Goal: Find specific page/section: Find specific page/section

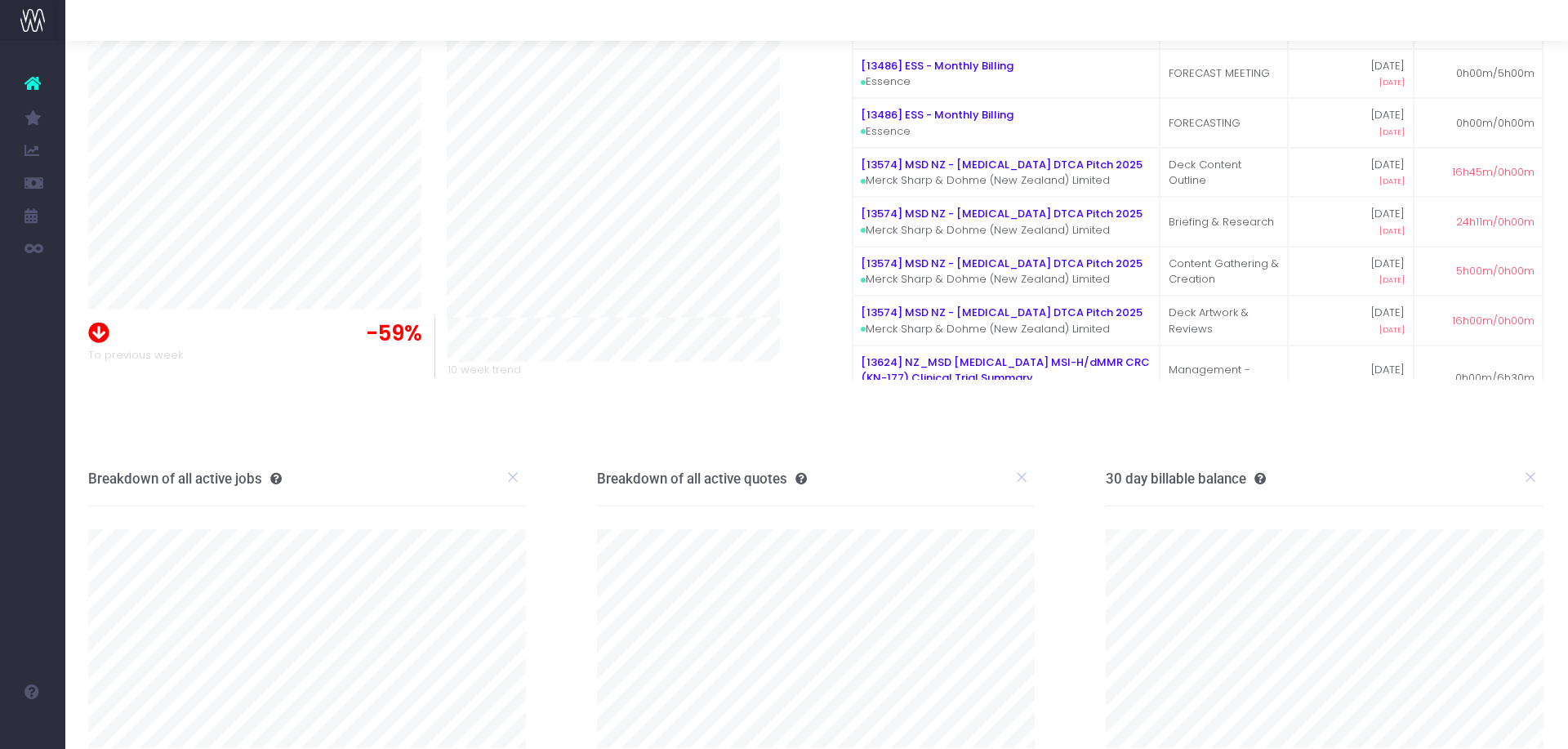
scroll to position [197, 1]
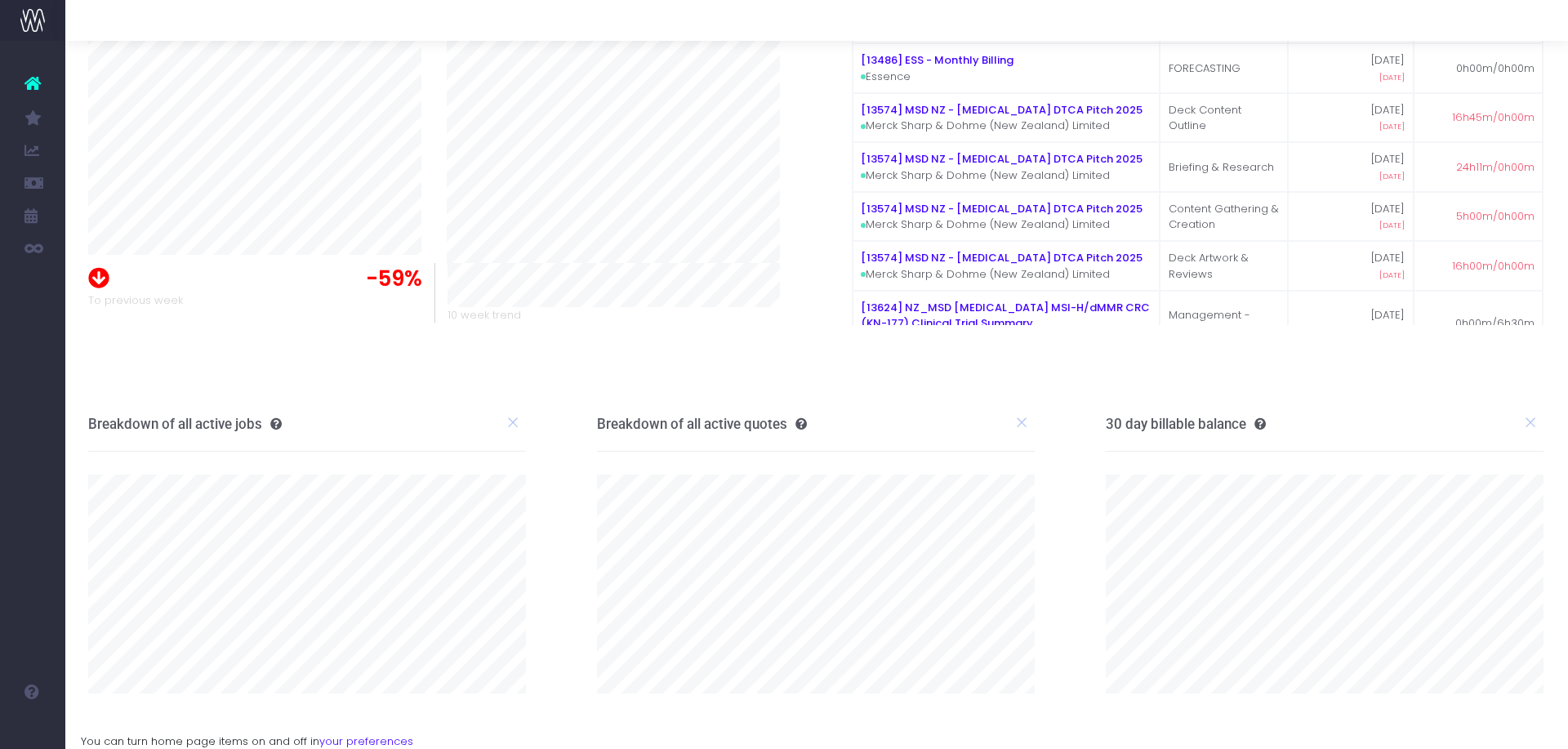
click at [133, 316] on span "Job Profit & Recovery" at bounding box center [112, 314] width 43 height 43
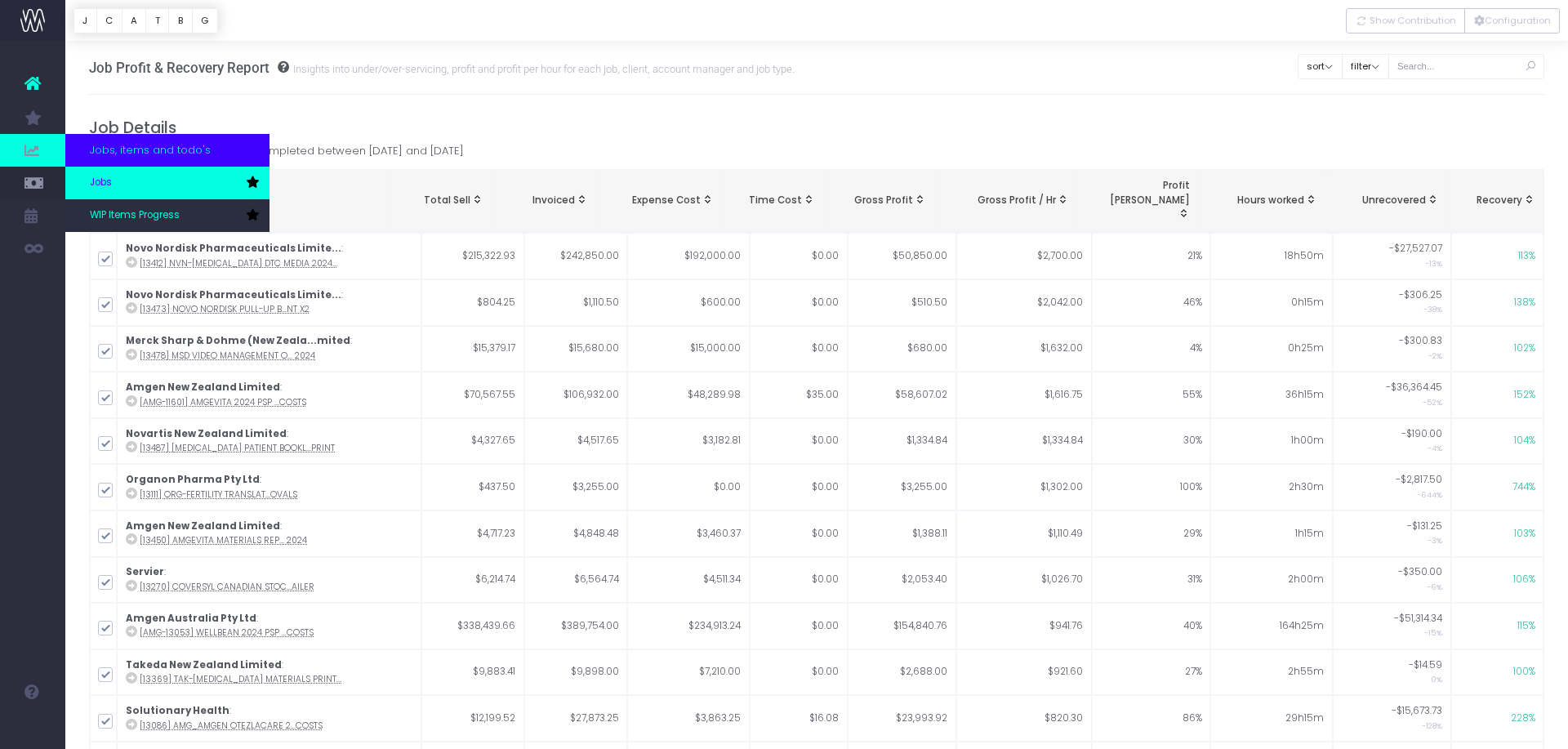
click at [103, 178] on span "Jobs" at bounding box center [100, 182] width 22 height 15
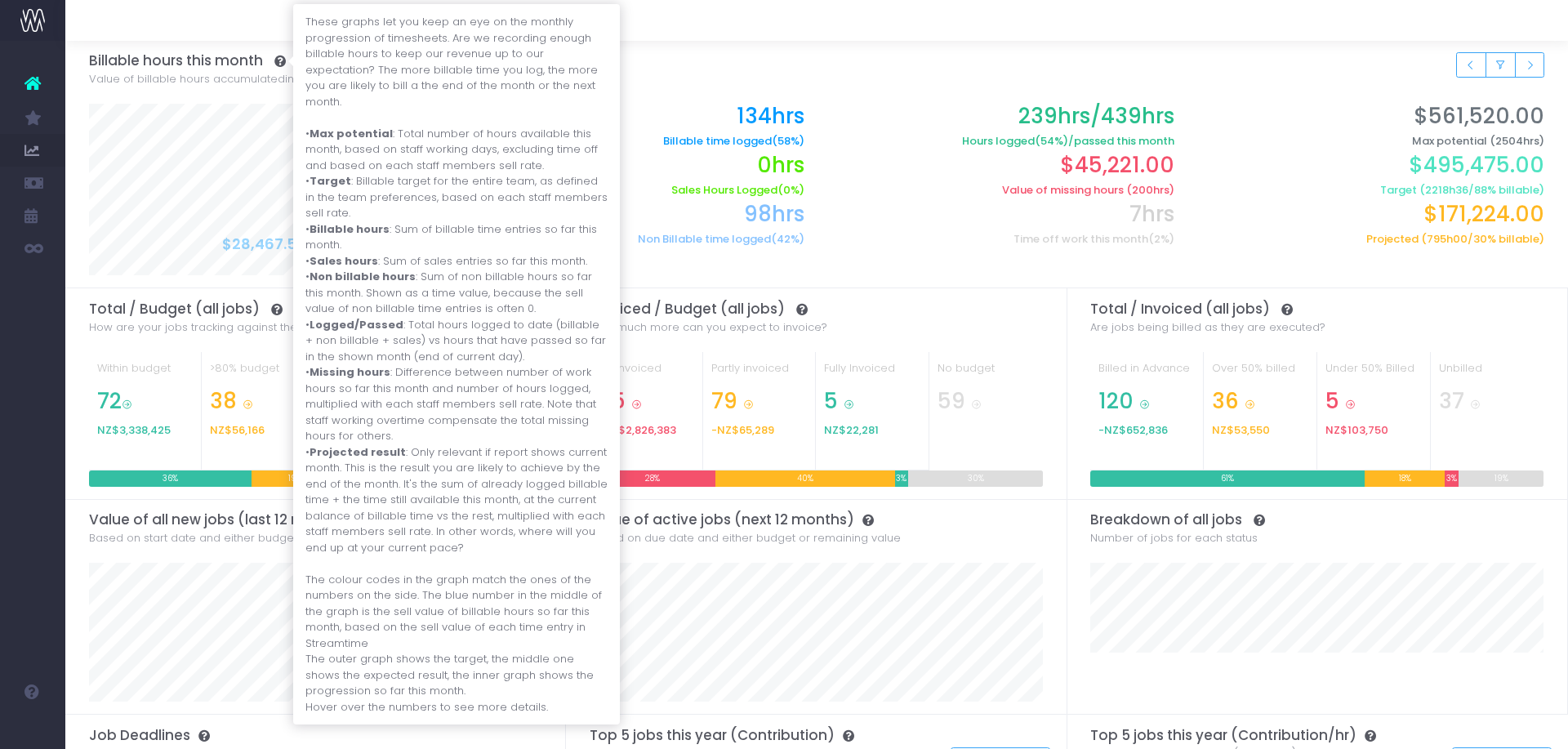
click at [284, 60] on icon at bounding box center [276, 61] width 20 height 11
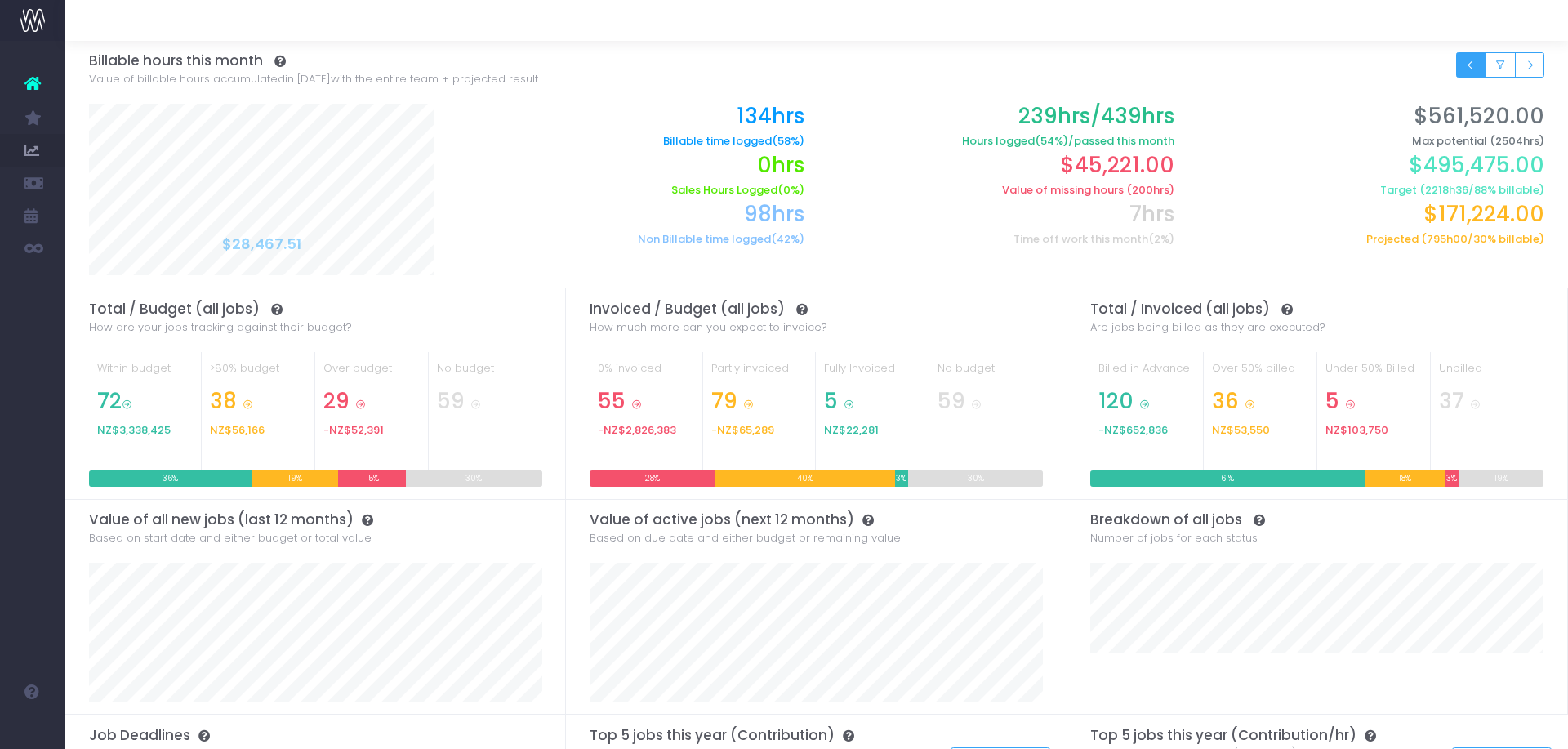
click at [1470, 66] on icon "Small button group" at bounding box center [1471, 66] width 11 height 0
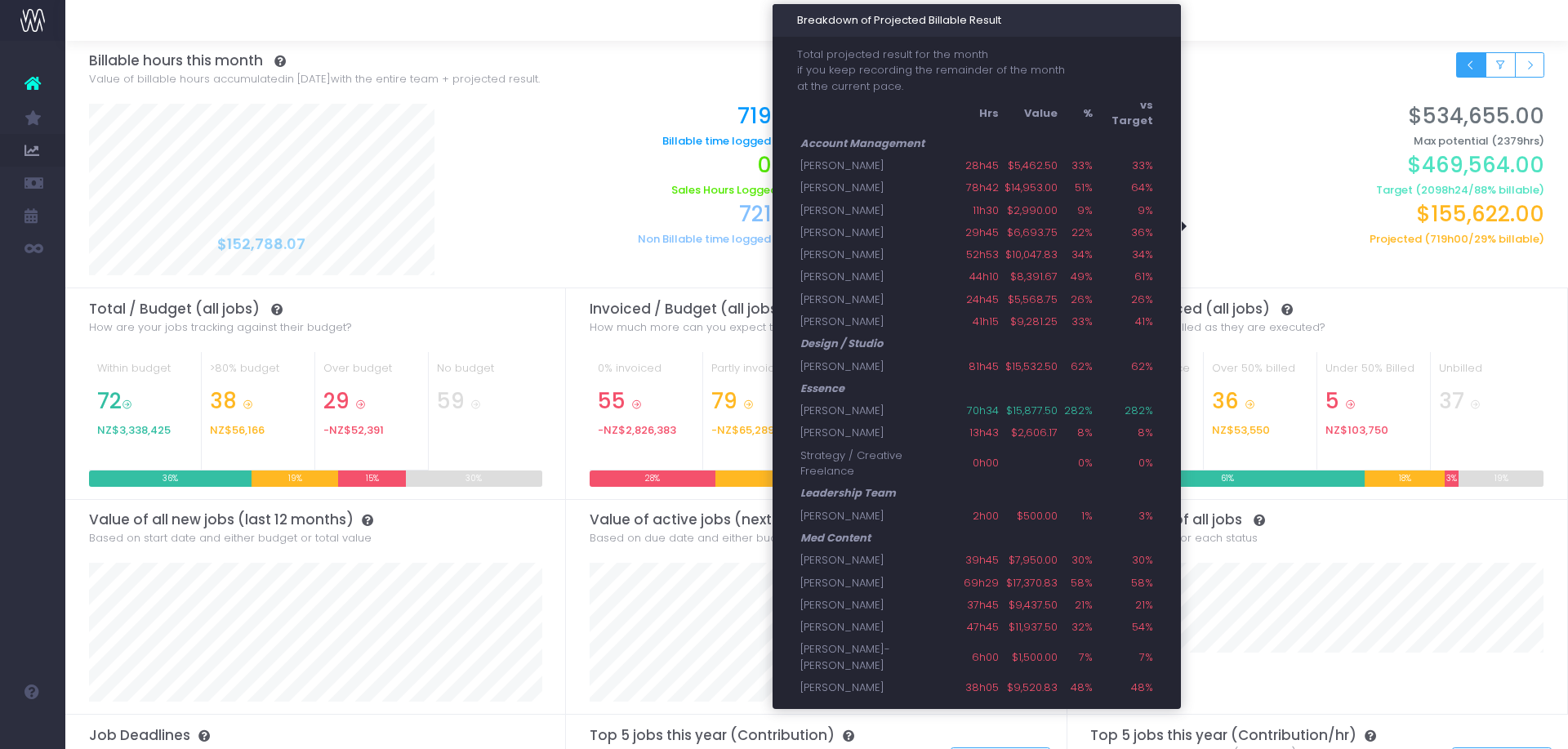
scroll to position [3, 0]
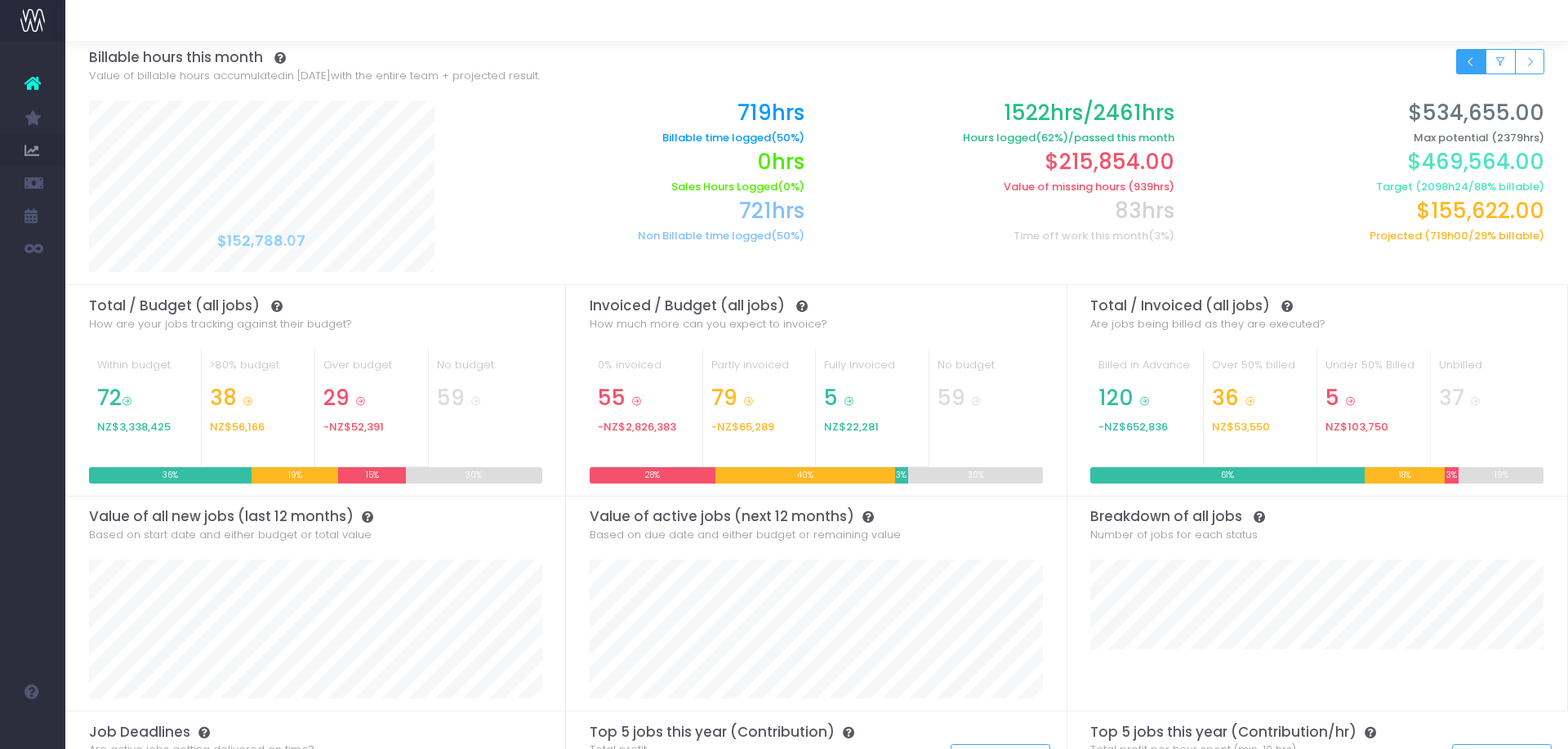
click at [1474, 62] on icon "Small button group" at bounding box center [1471, 62] width 11 height 0
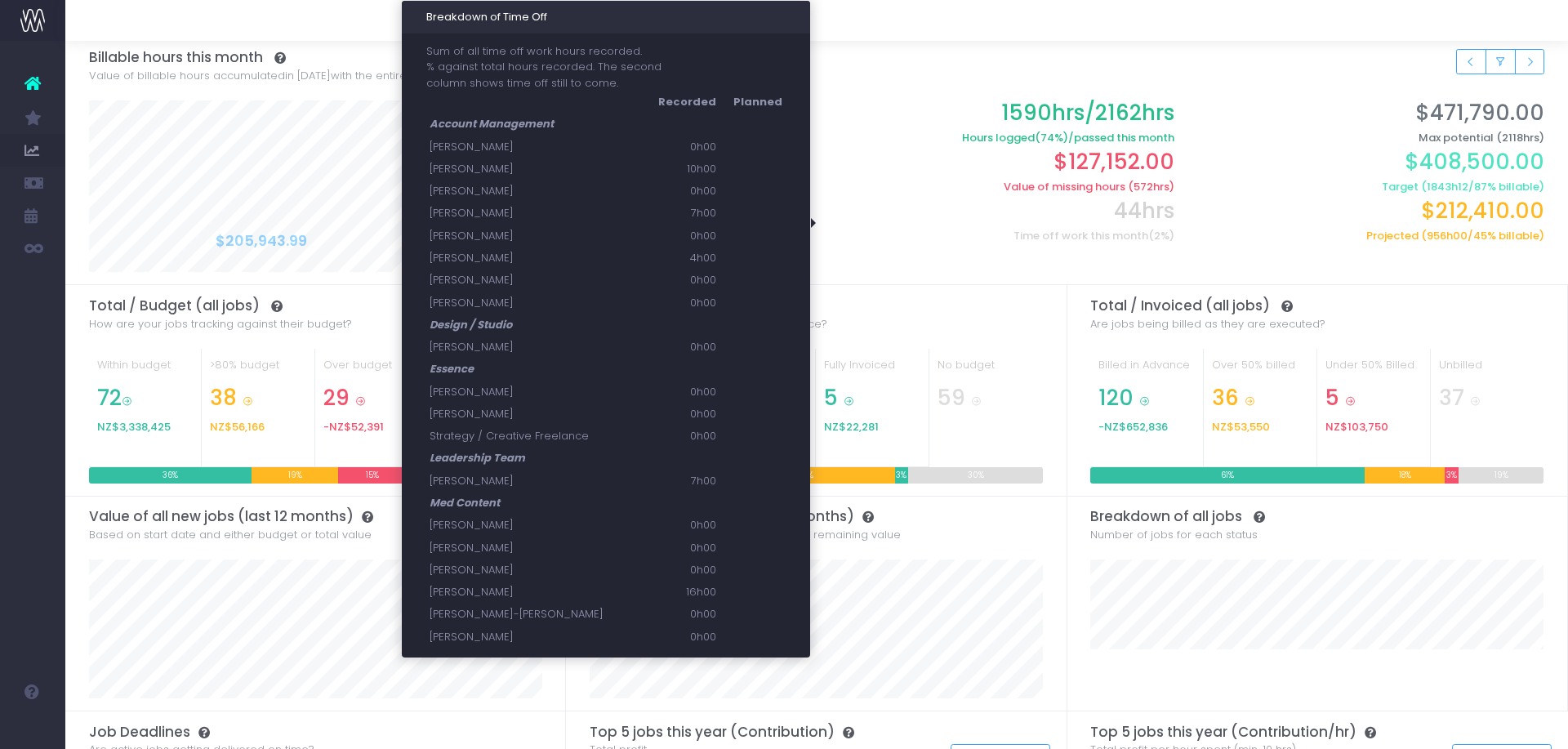
click at [1109, 230] on h6 "Time off work this month (2%)" at bounding box center [1001, 235] width 345 height 13
click at [1089, 229] on h6 "Time off work this month (2%)" at bounding box center [1001, 235] width 345 height 13
